Goal: Communication & Community: Answer question/provide support

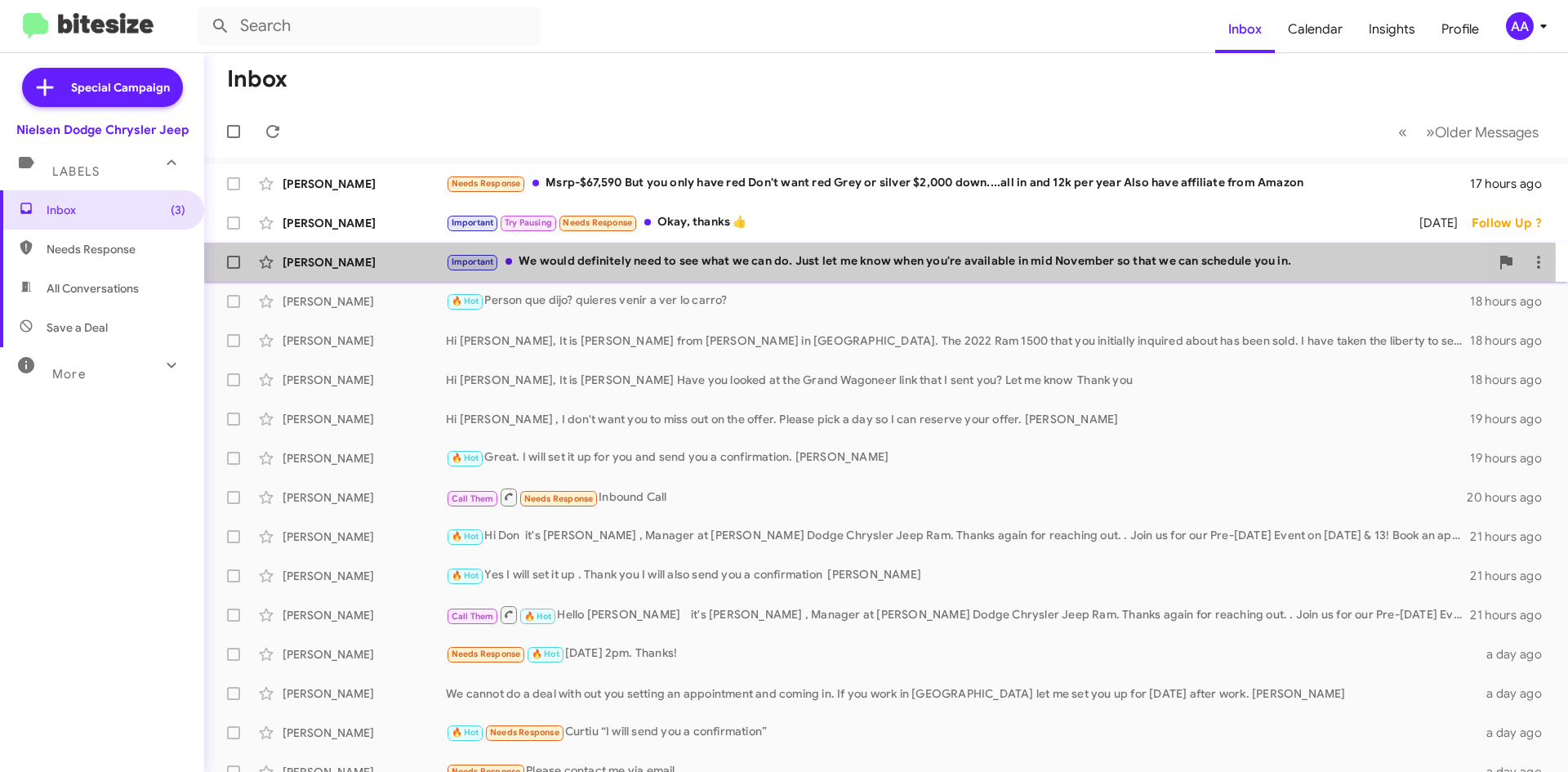
click at [690, 262] on div "Important We would definitely need to see what we can do. Just let me know when…" at bounding box center [968, 261] width 1043 height 18
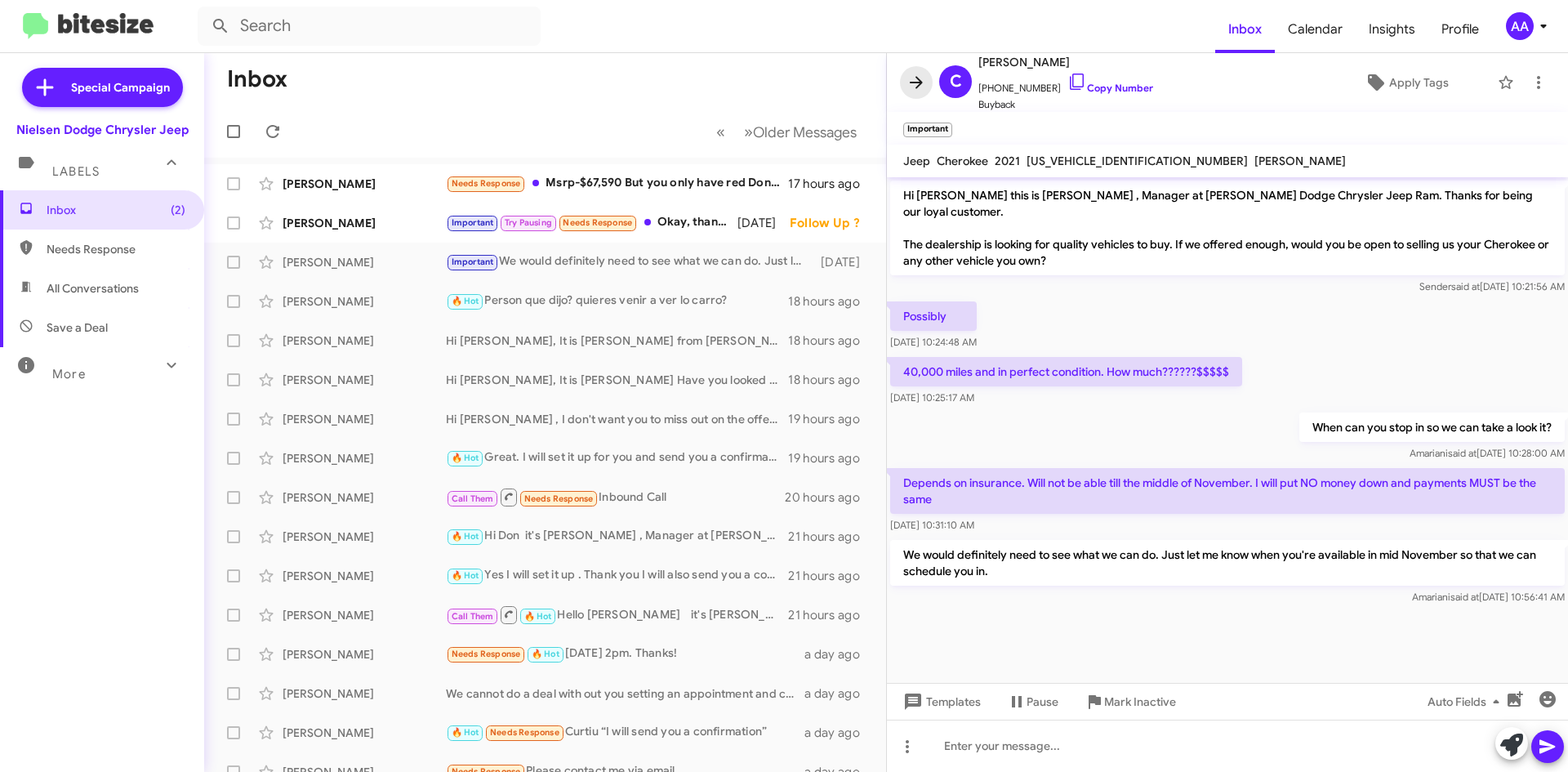
click at [921, 83] on icon at bounding box center [916, 81] width 13 height 12
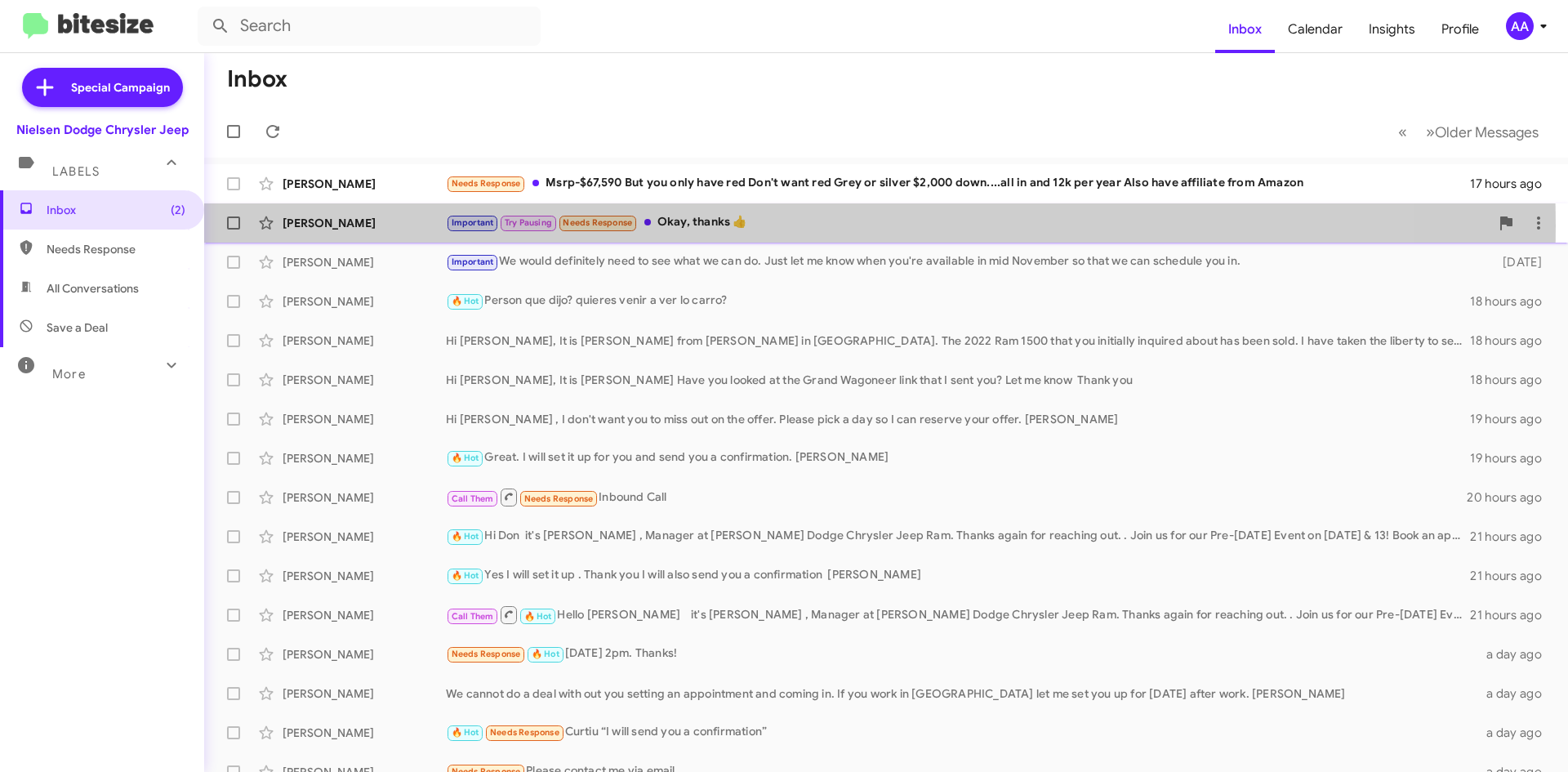
click at [758, 225] on div "Important Try Pausing Needs Response Okay, thanks 👍" at bounding box center [968, 223] width 1043 height 18
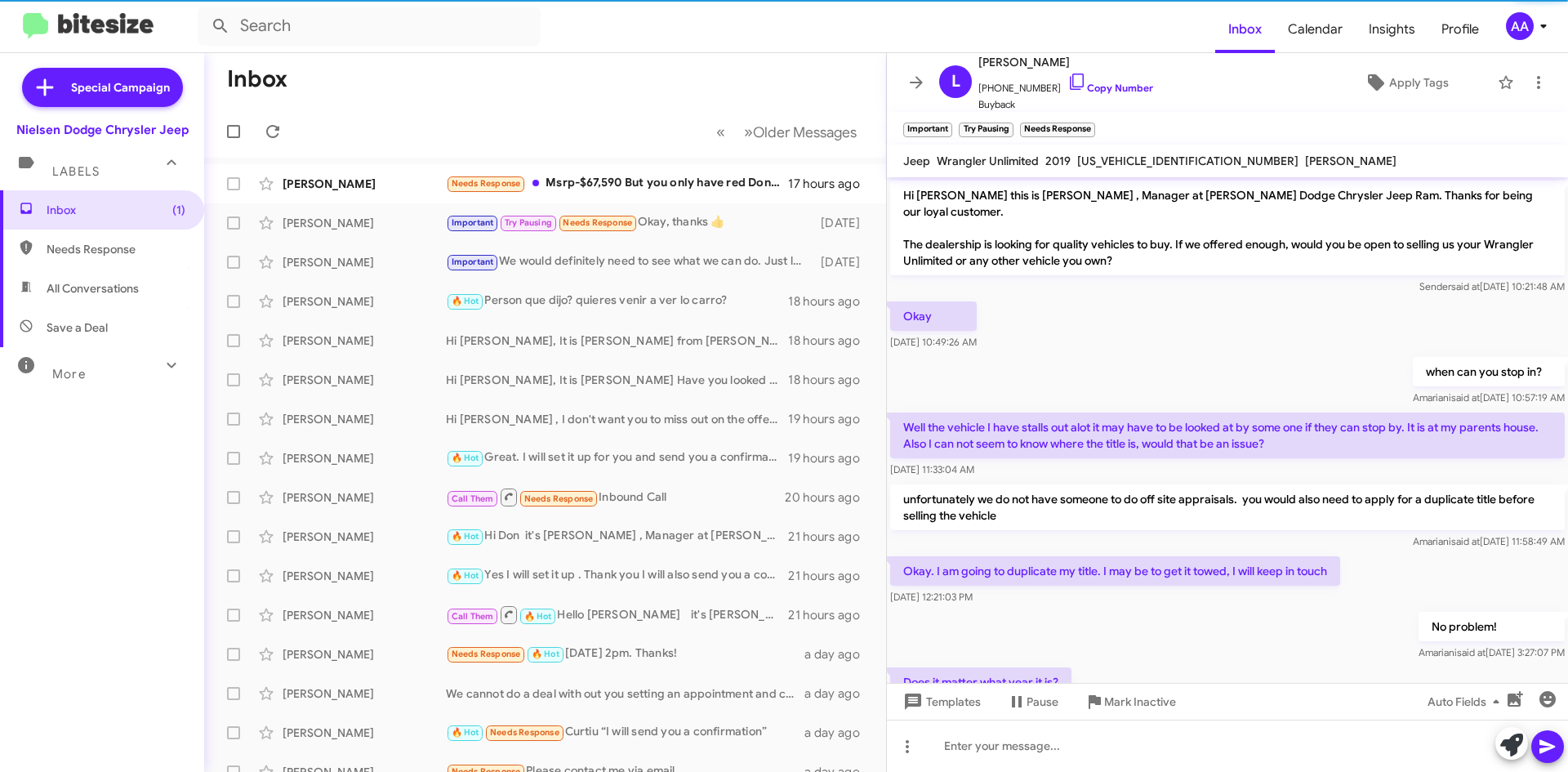
scroll to position [139, 0]
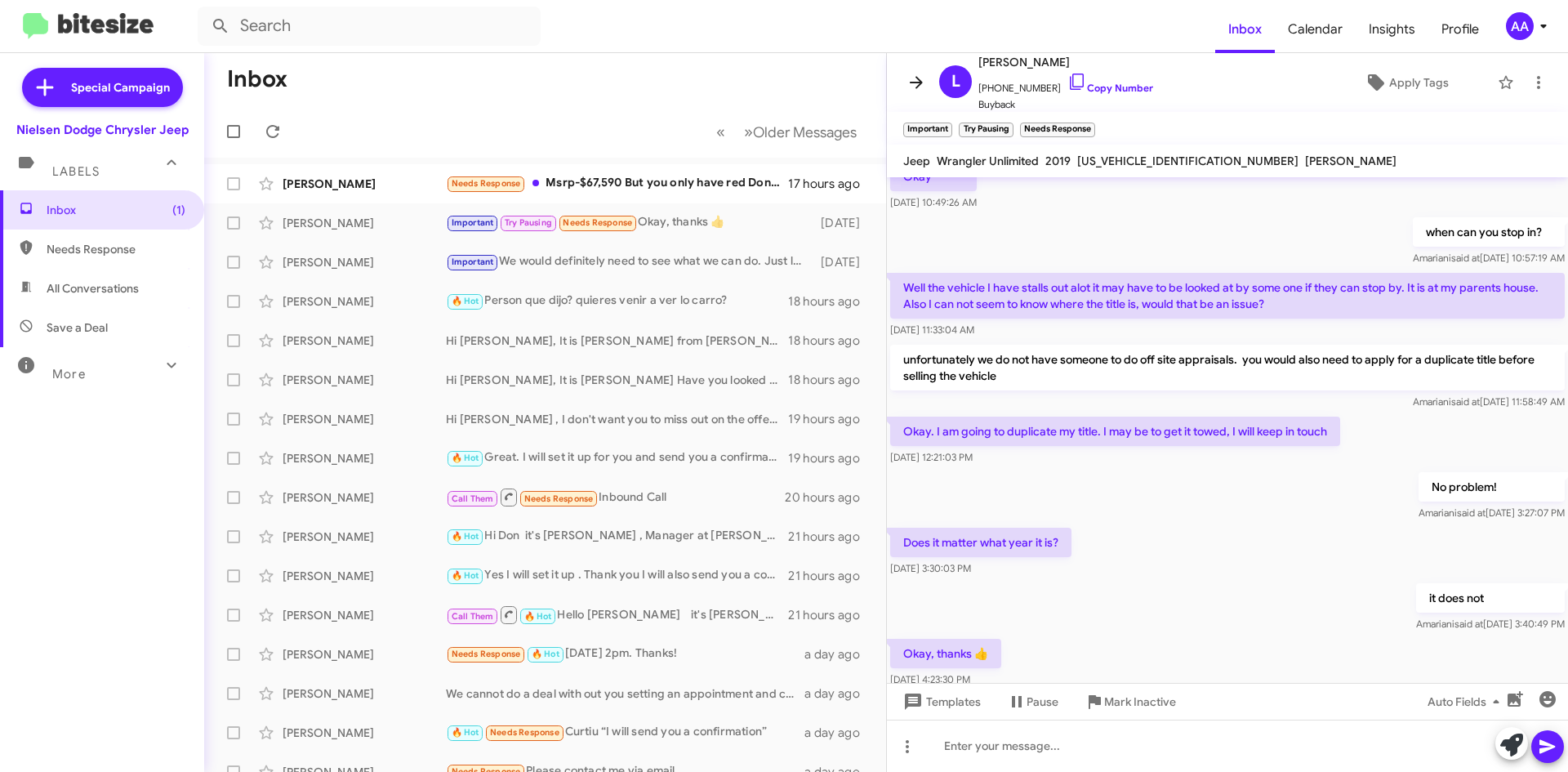
click at [922, 78] on icon at bounding box center [916, 82] width 19 height 19
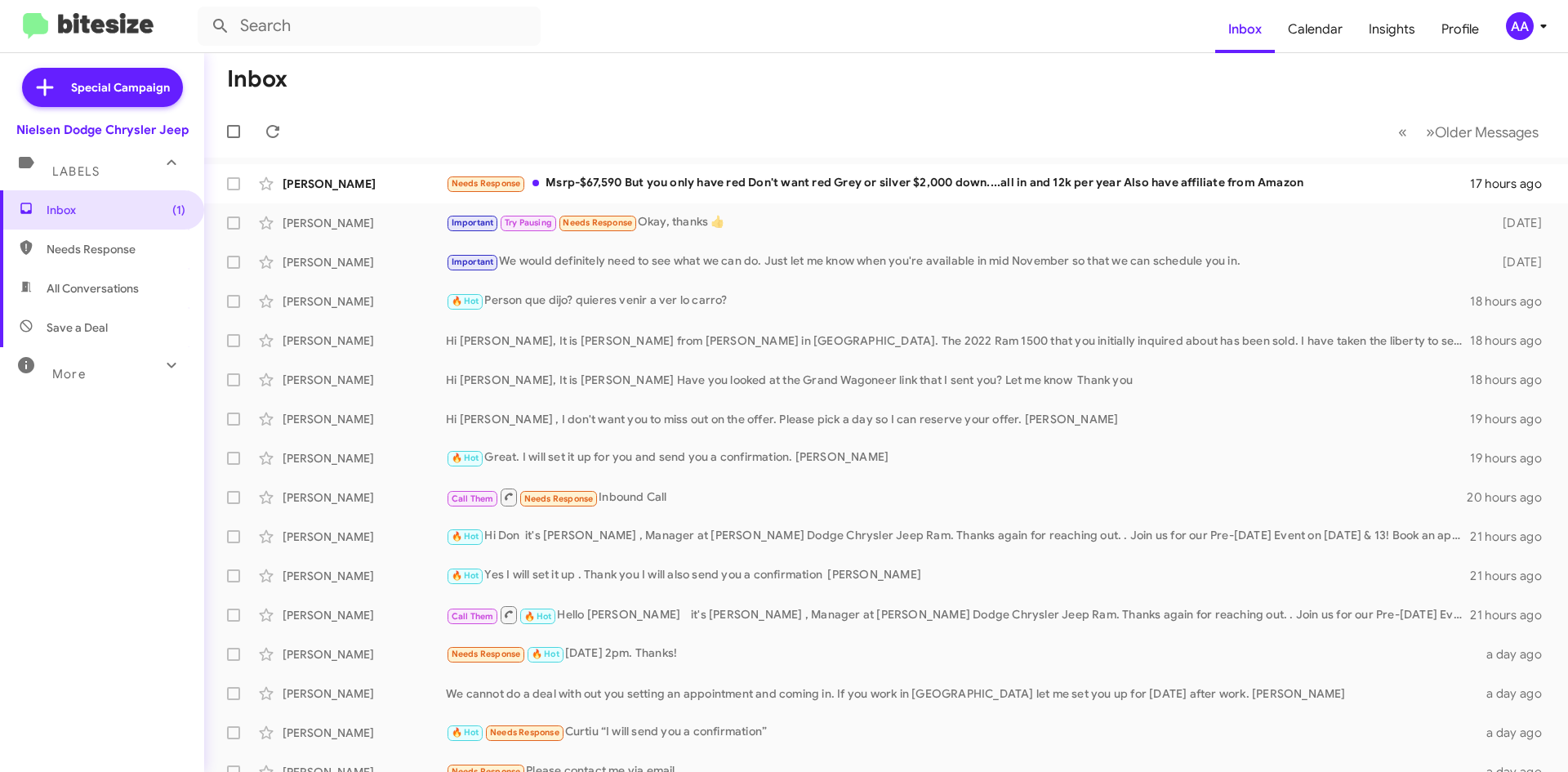
click at [79, 283] on span "All Conversations" at bounding box center [92, 288] width 92 height 17
type input "in:all-conversations"
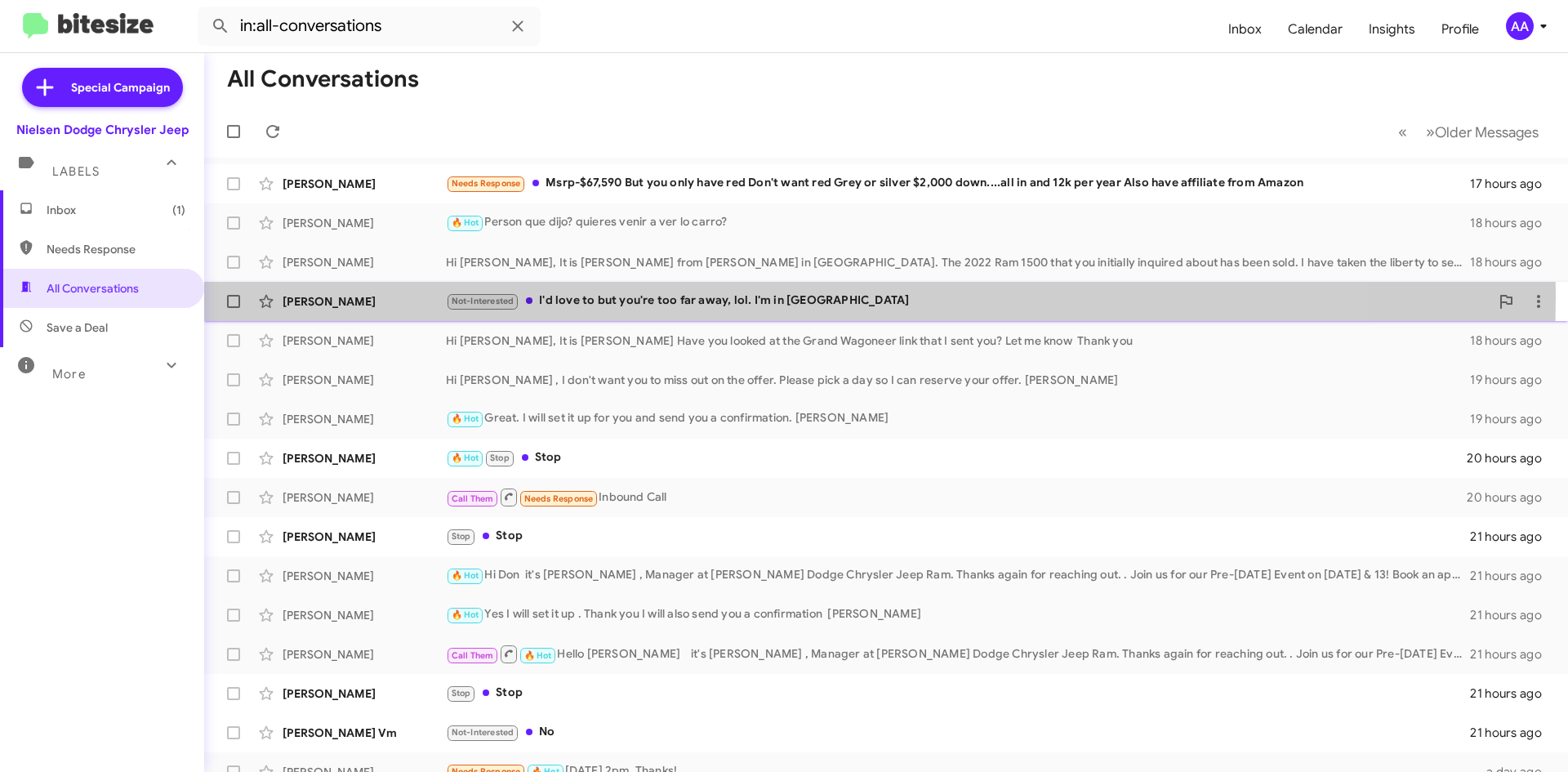
click at [632, 296] on div "Not-Interested I'd love to but you're too far away, lol. I'm in [GEOGRAPHIC_DAT…" at bounding box center [968, 301] width 1043 height 18
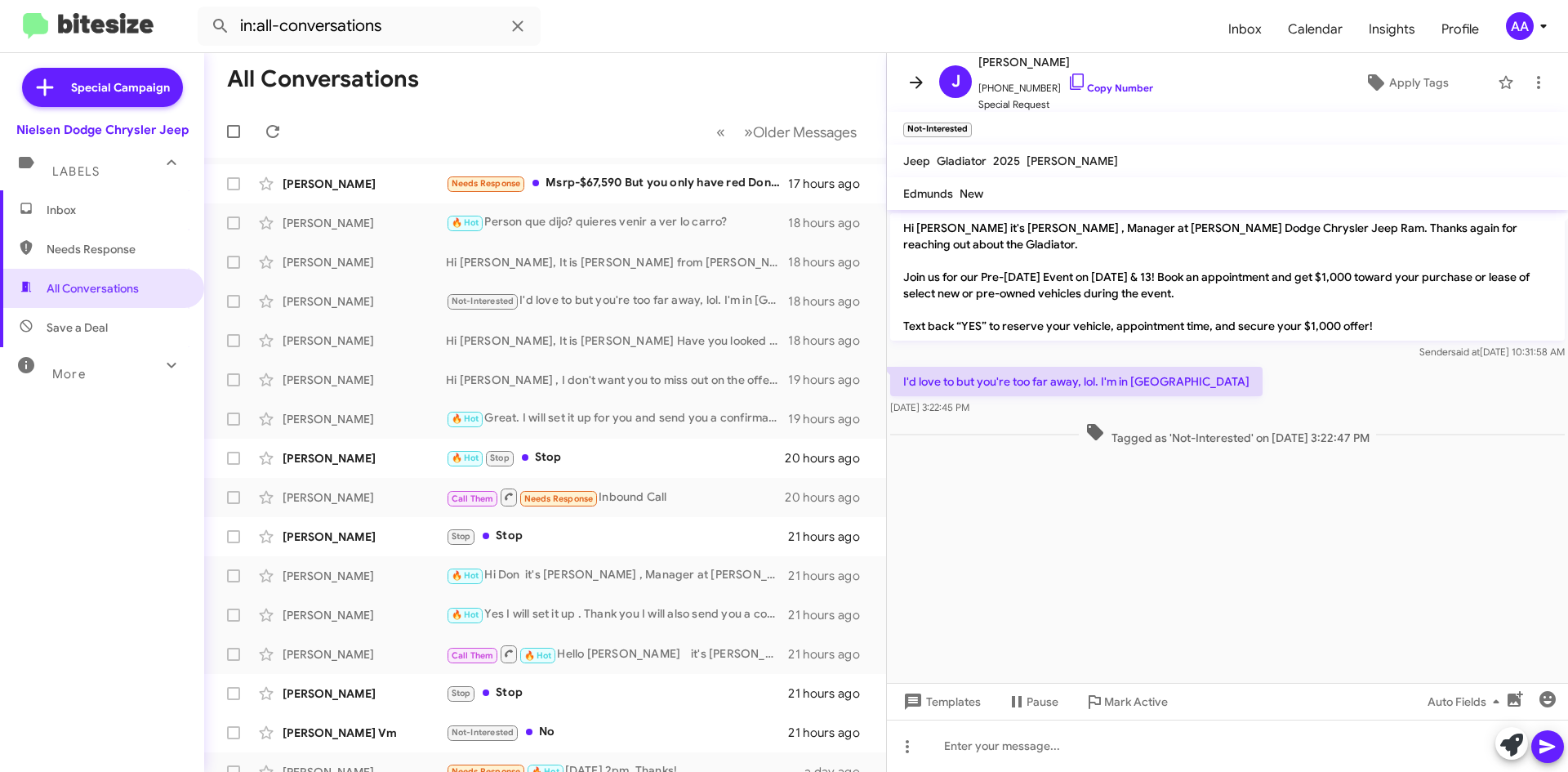
click at [921, 91] on icon at bounding box center [916, 82] width 19 height 19
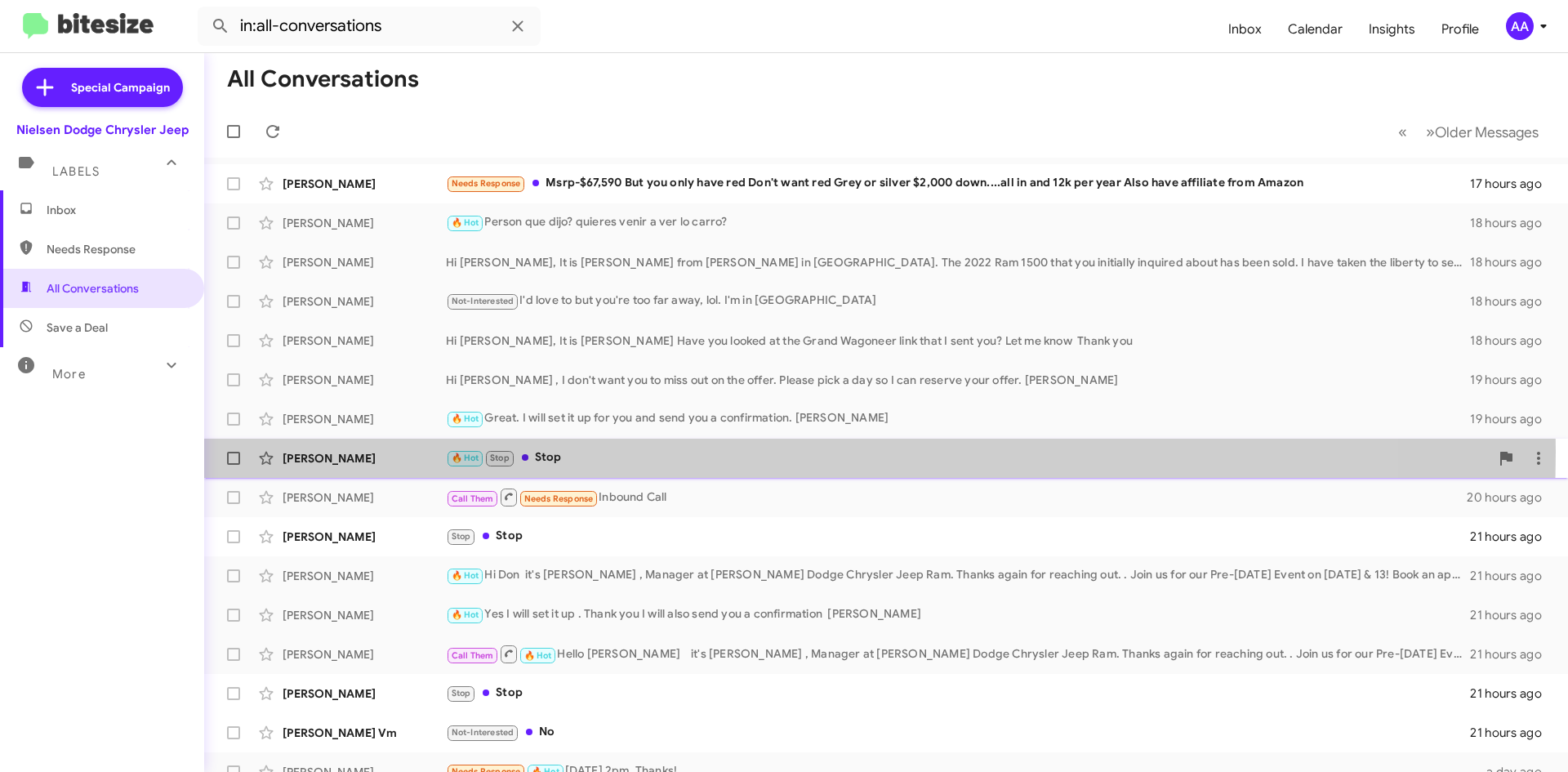
click at [646, 452] on div "🔥 Hot Stop Stop" at bounding box center [968, 457] width 1043 height 18
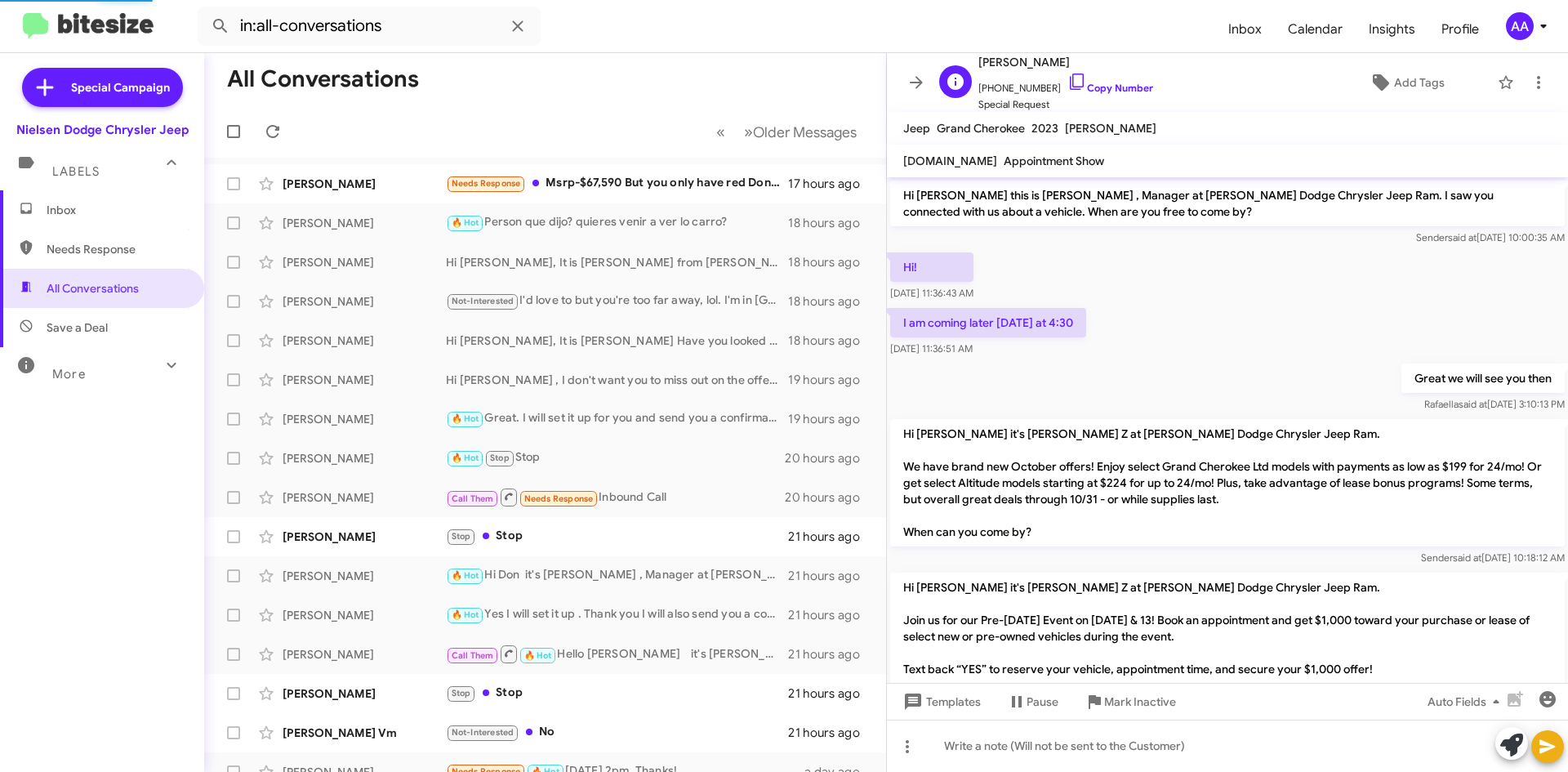
scroll to position [108, 0]
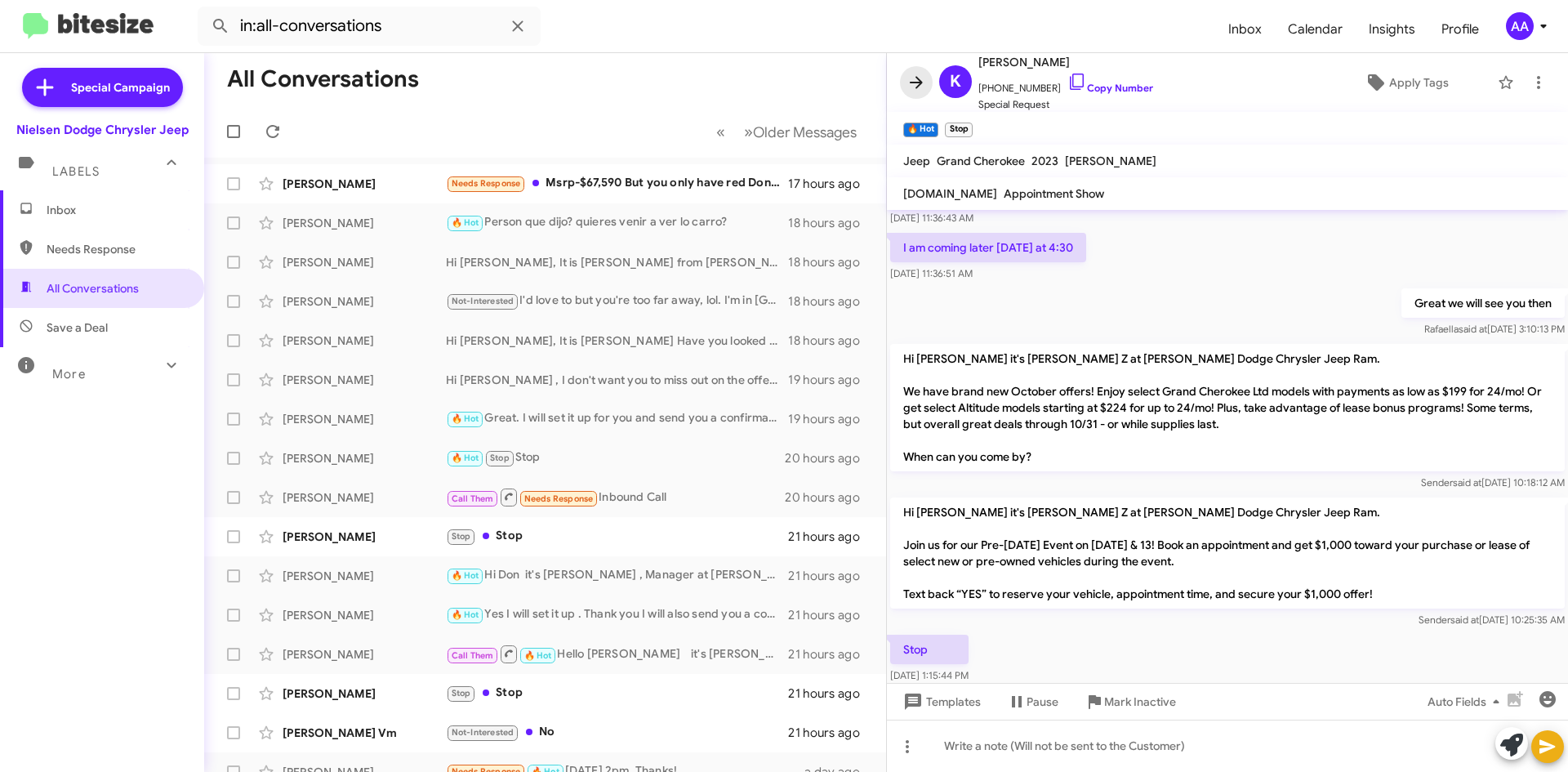
click at [909, 81] on icon at bounding box center [916, 82] width 19 height 19
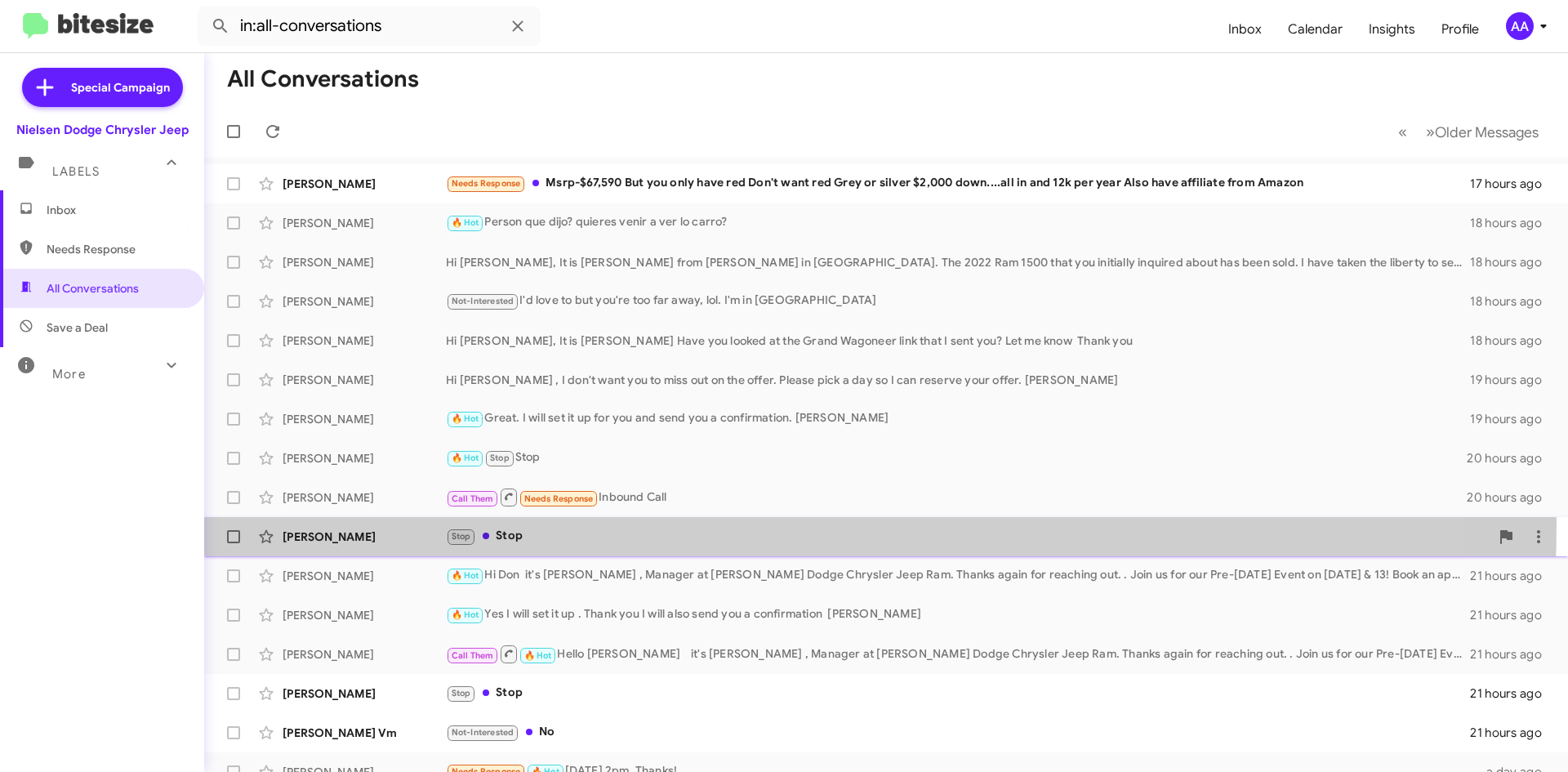
click at [576, 525] on div "[PERSON_NAME] Stop Stop 21 hours ago" at bounding box center [886, 536] width 1337 height 32
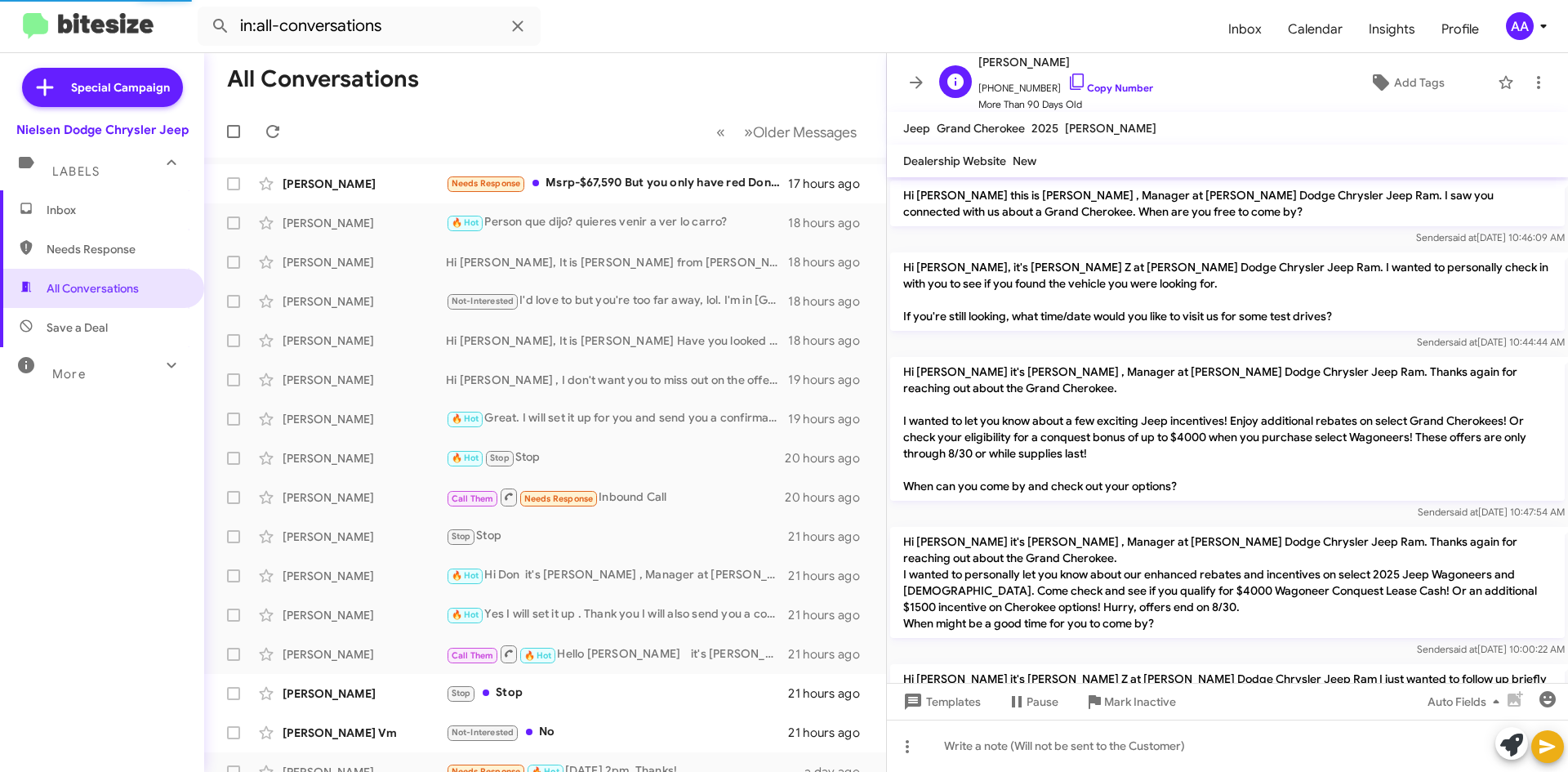
scroll to position [1439, 0]
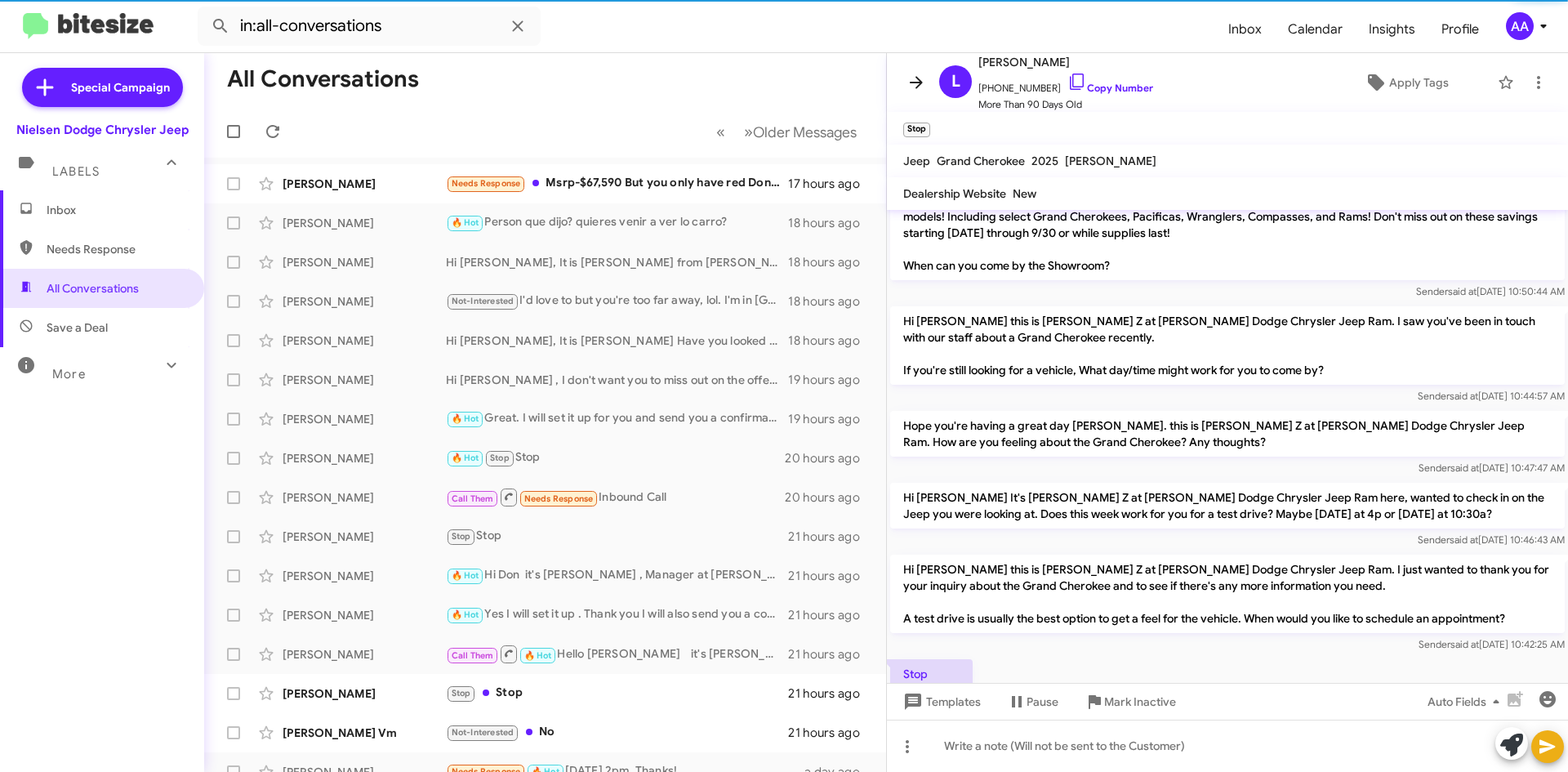
click at [913, 79] on icon at bounding box center [916, 82] width 19 height 19
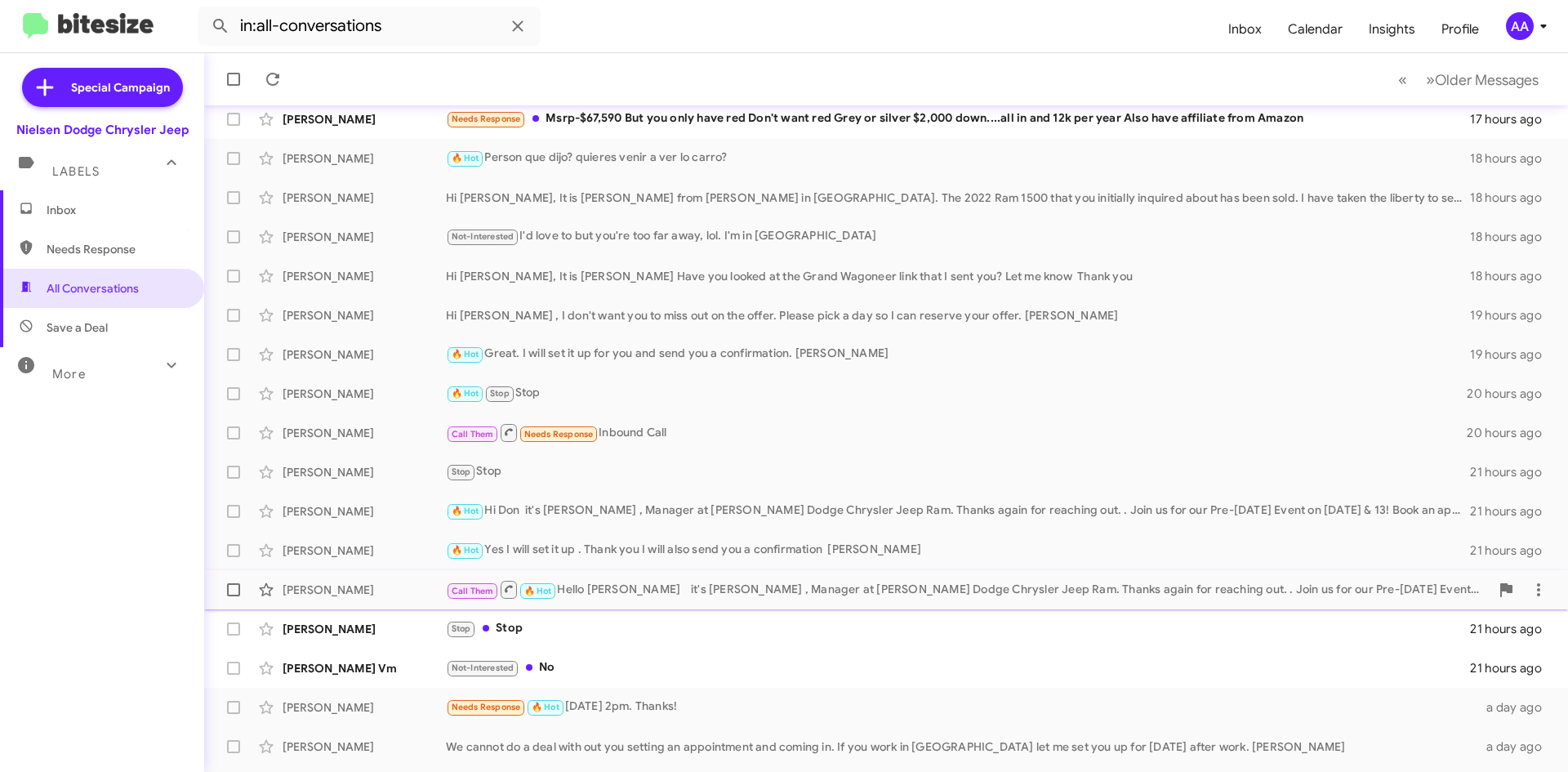
scroll to position [163, 0]
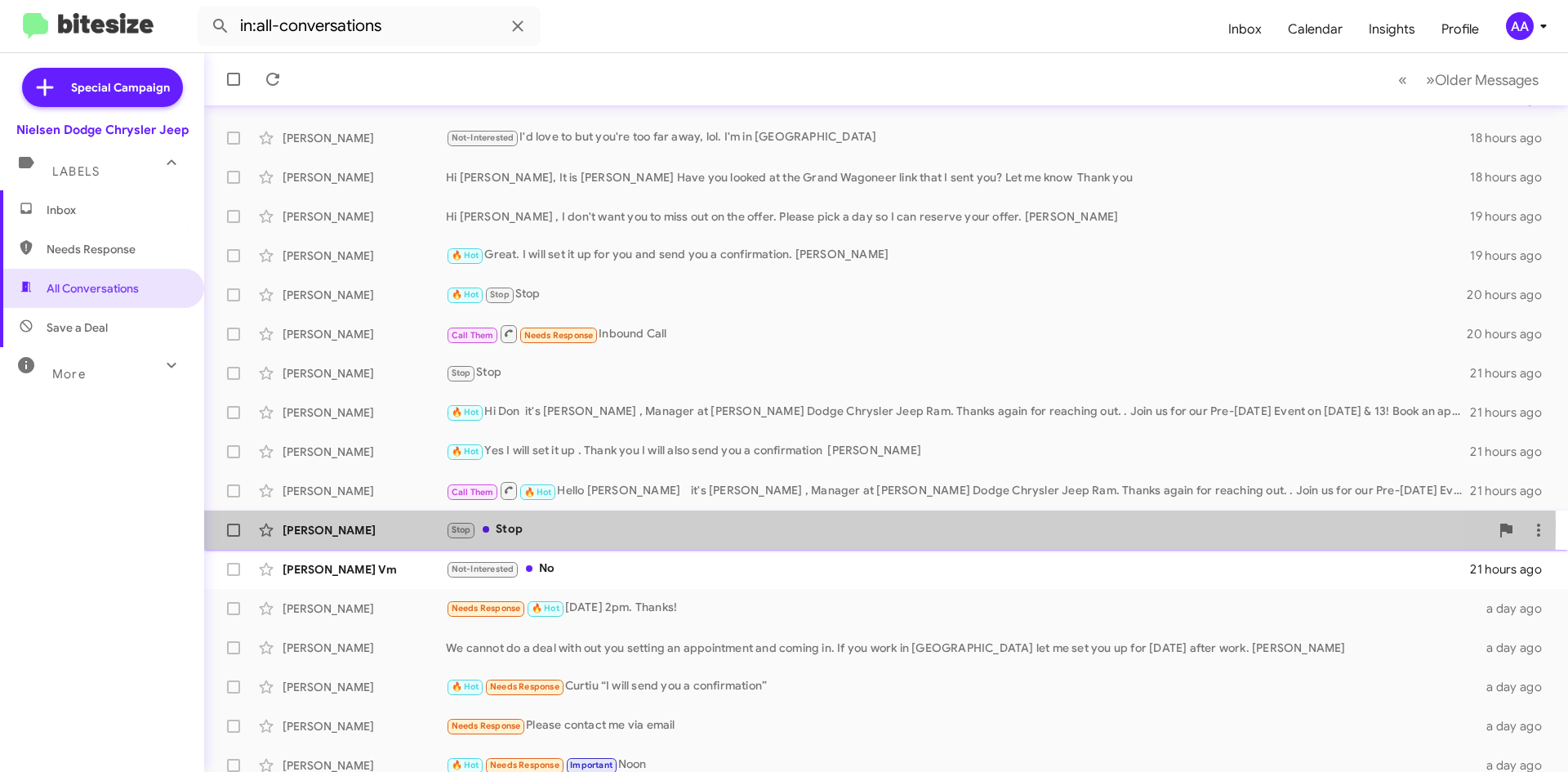
click at [575, 525] on div "Stop Stop" at bounding box center [968, 529] width 1043 height 18
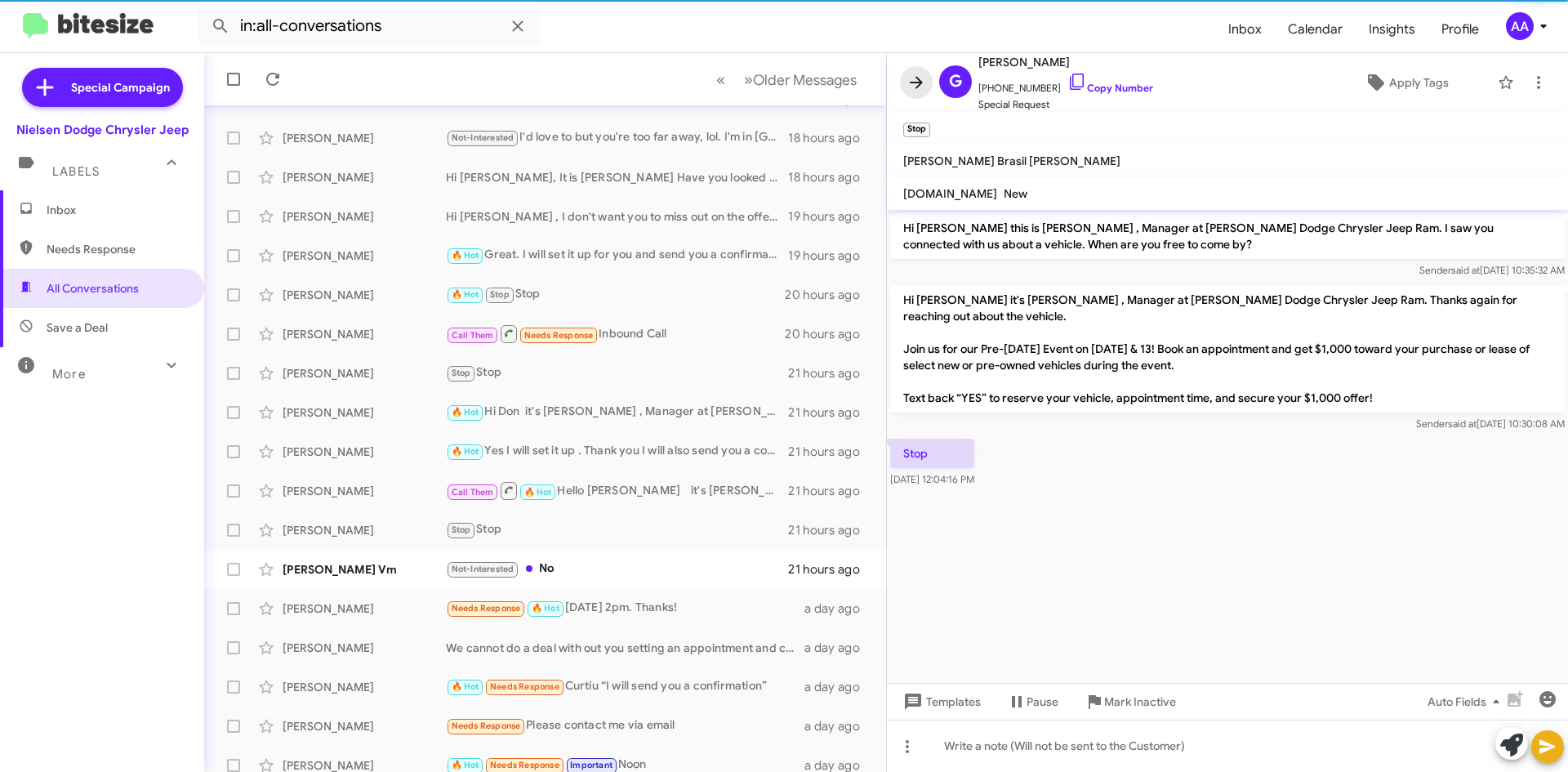
click at [915, 81] on icon at bounding box center [916, 82] width 19 height 19
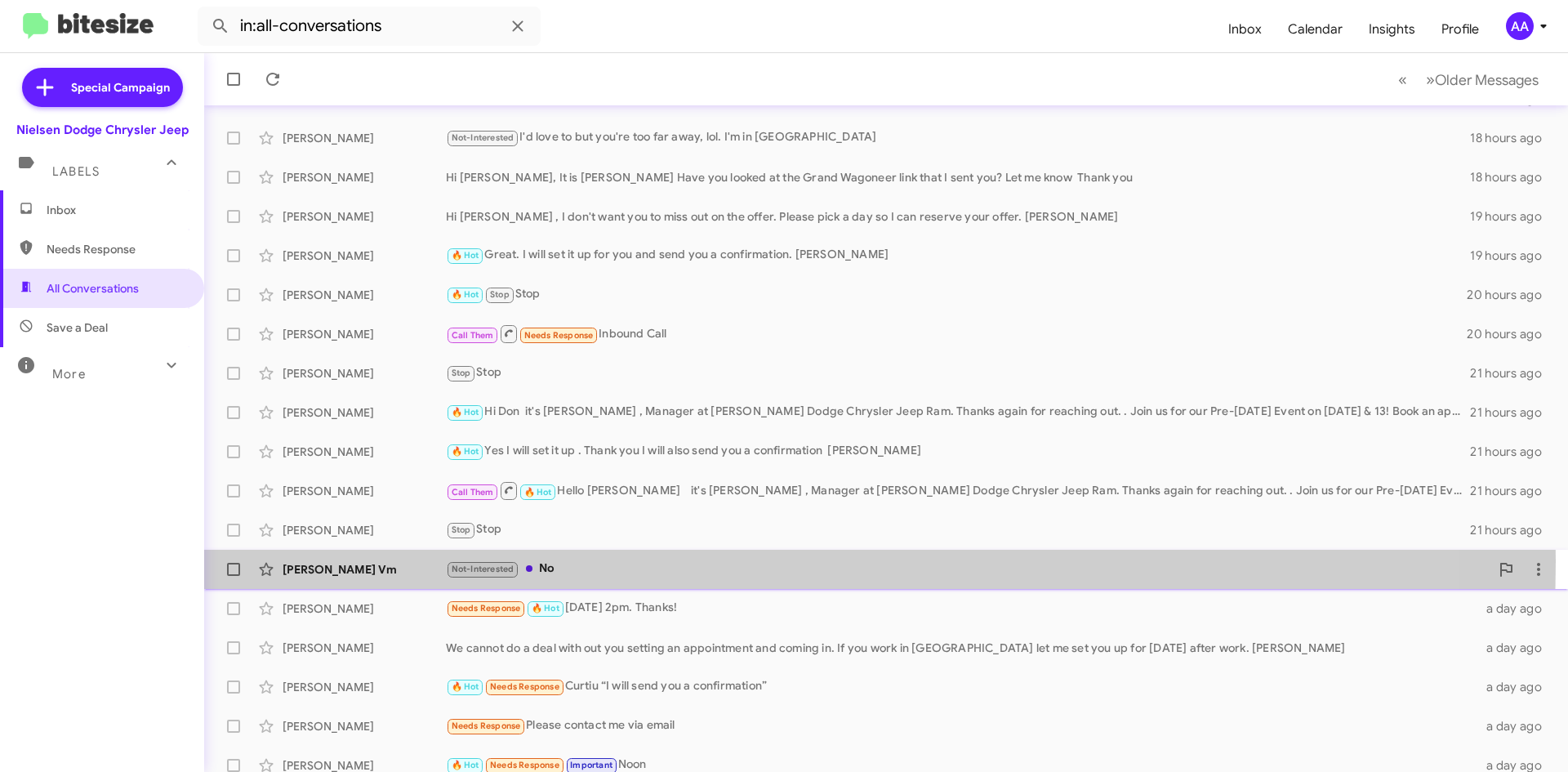
click at [575, 561] on div "Not-Interested No" at bounding box center [968, 569] width 1043 height 18
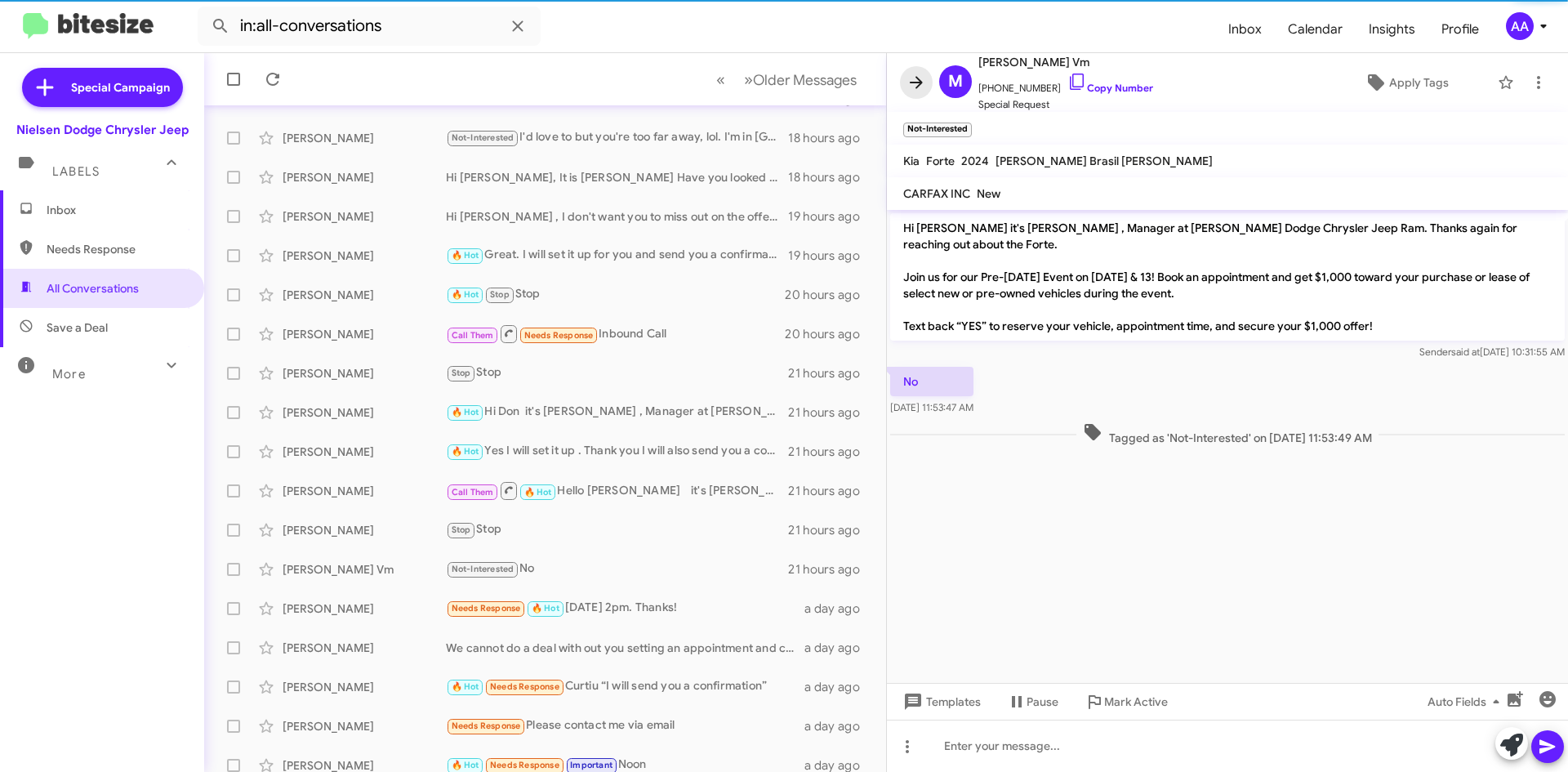
click at [921, 78] on button at bounding box center [915, 82] width 32 height 32
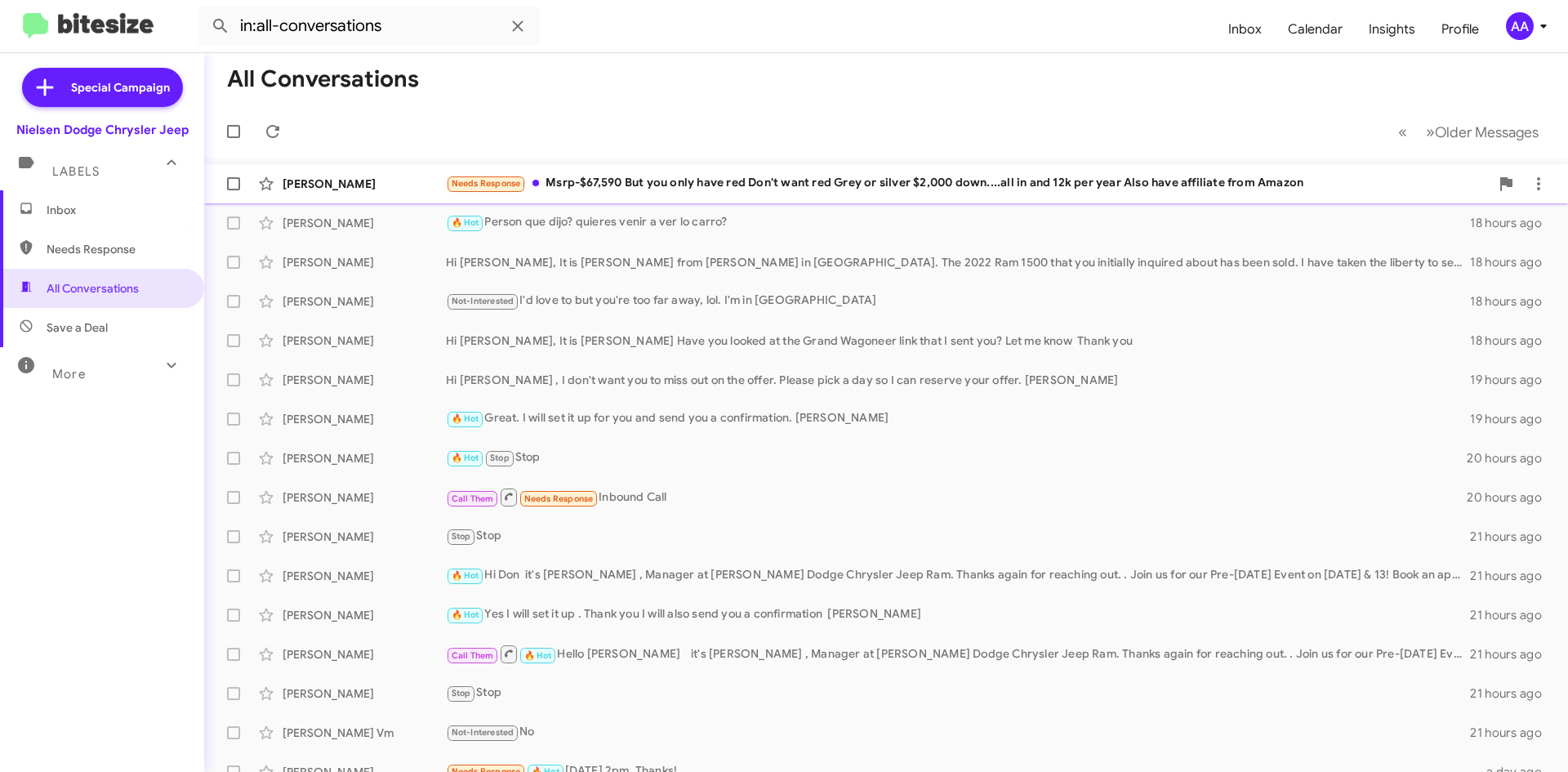
click at [636, 188] on div "Needs Response Msrp-$67,590 But you only have red Don't want red Grey or silver…" at bounding box center [968, 183] width 1043 height 18
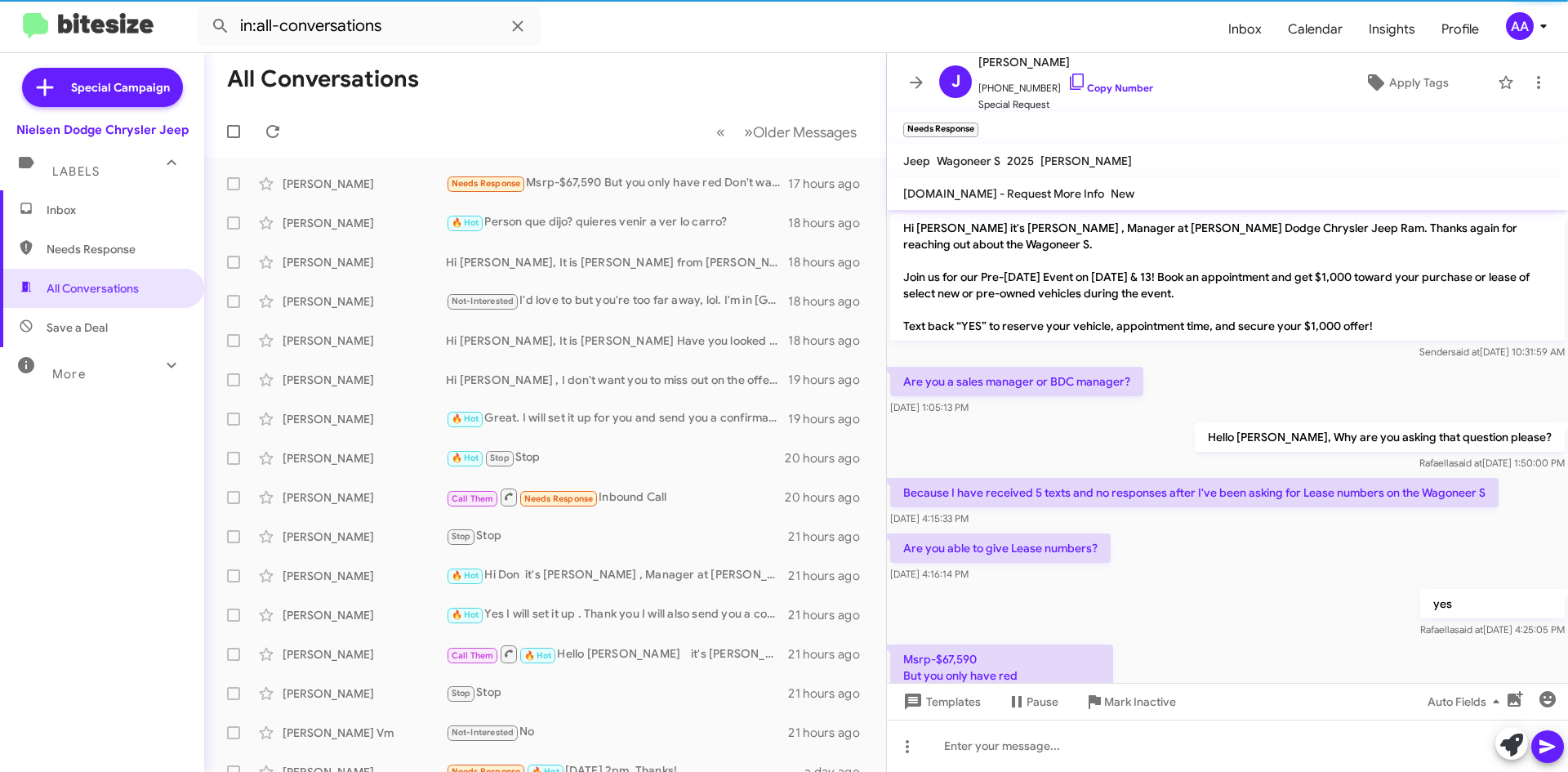
scroll to position [91, 0]
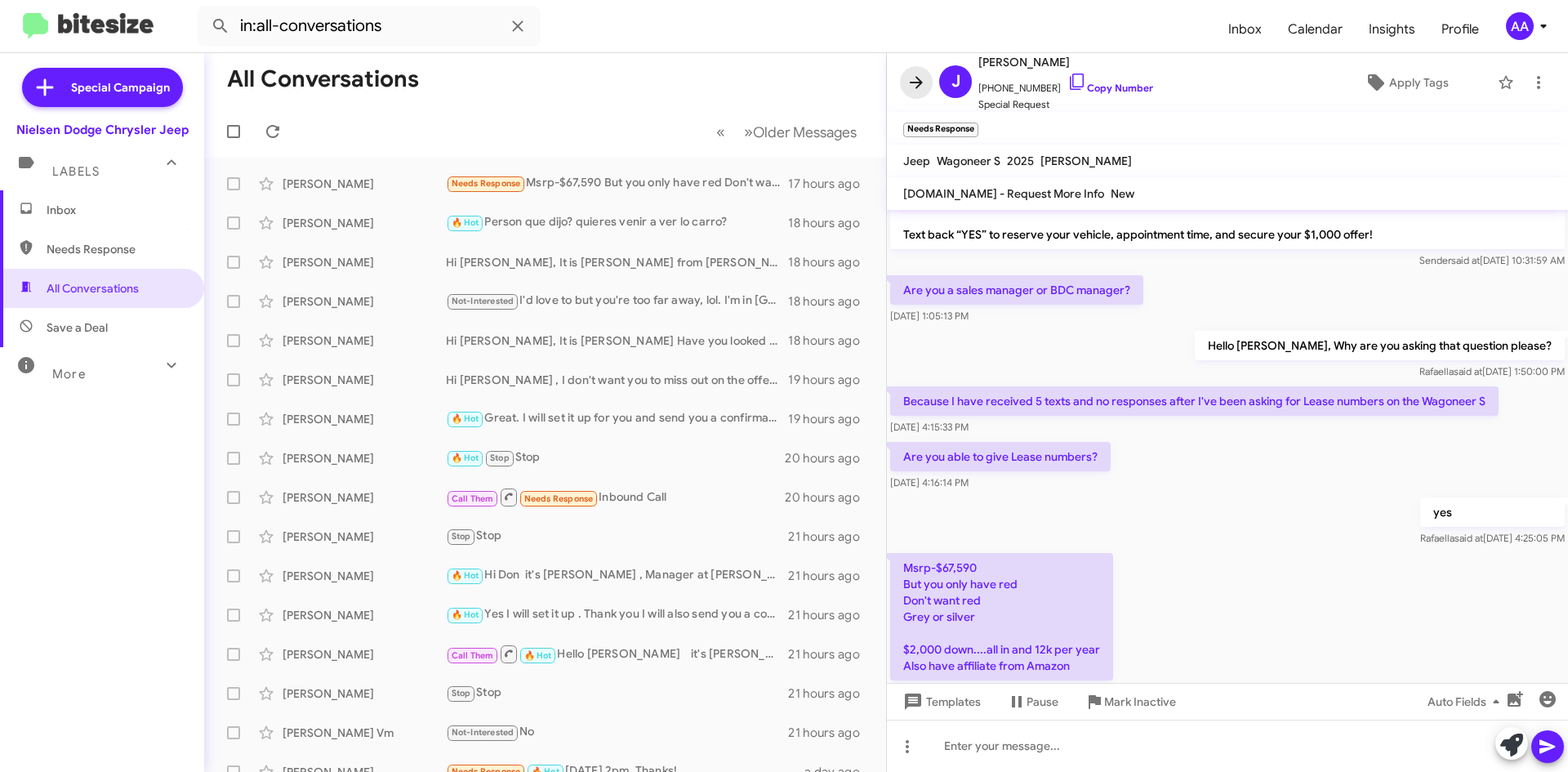
click at [906, 81] on span at bounding box center [915, 82] width 32 height 19
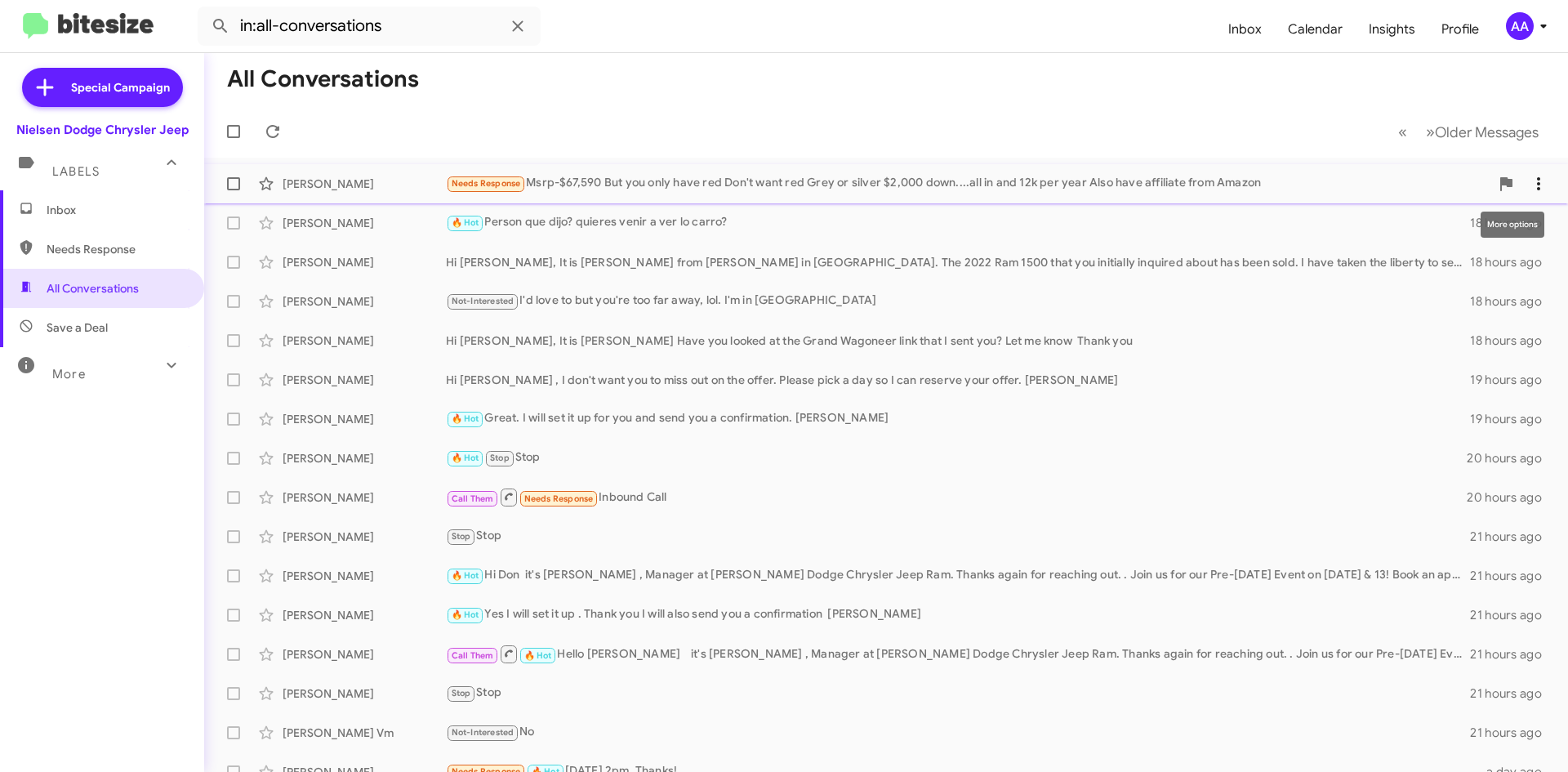
click at [1528, 177] on icon at bounding box center [1538, 183] width 19 height 19
click at [1444, 220] on span "Mark as unread" at bounding box center [1403, 226] width 82 height 39
